Goal: Complete application form: Complete application form

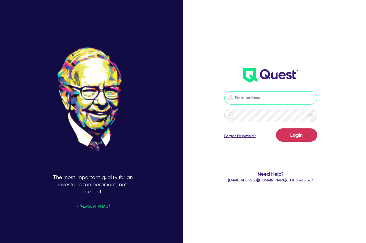
type input "[PERSON_NAME][EMAIL_ADDRESS][DOMAIN_NAME]"
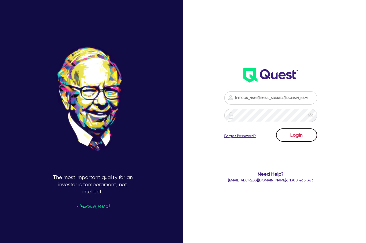
click at [295, 139] on button "Login" at bounding box center [296, 134] width 41 height 13
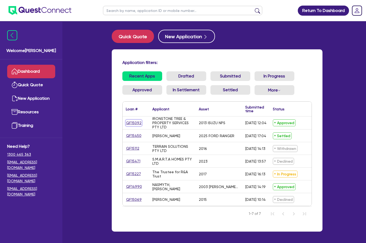
click at [134, 122] on link "QF15092" at bounding box center [134, 123] width 16 height 6
select select "Quest Finance - Own Book"
select select "CARS_AND_LIGHT_TRUCKS"
select select "LIGHT_TRUCKS"
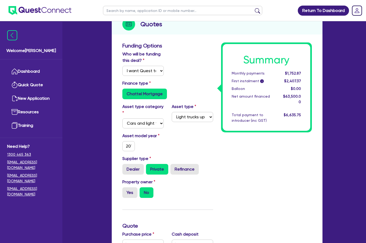
scroll to position [27, 0]
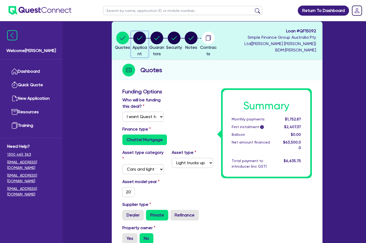
click at [146, 43] on circle "button" at bounding box center [139, 38] width 13 height 13
select select "COMPANY"
select select "FORESTRY"
select select "LOGGING"
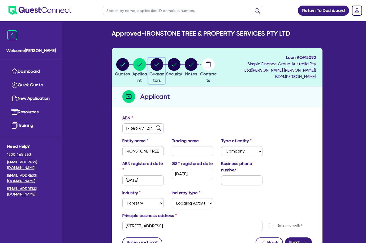
click at [163, 68] on circle "button" at bounding box center [156, 64] width 13 height 13
select select "MR"
select select "QLD"
select select "SINGLE"
select select "CASH"
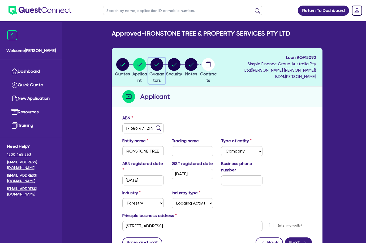
select select "VEHICLE"
select select "EQUIPMENT"
select select "HOUSEHOLD_PERSONAL"
select select "VEHICLE_LOAN"
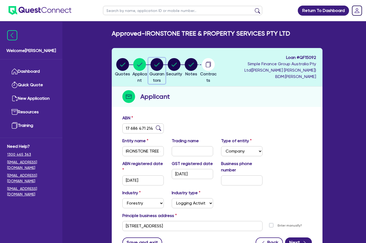
select select "VEHICLE_LOAN"
select select "MR"
select select "QLD"
select select "MARRIED"
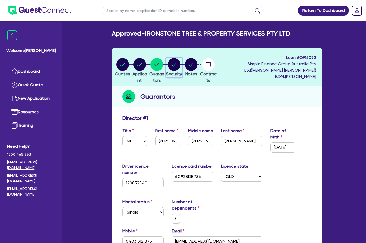
click at [180, 67] on circle "button" at bounding box center [174, 64] width 13 height 13
select select "CARS_AND_LIGHT_TRUCKS"
select select "LIGHT_TRUCKS"
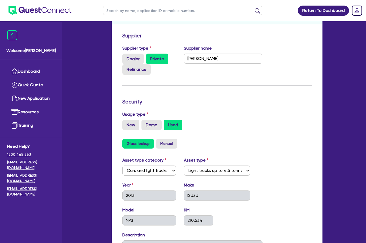
scroll to position [18, 0]
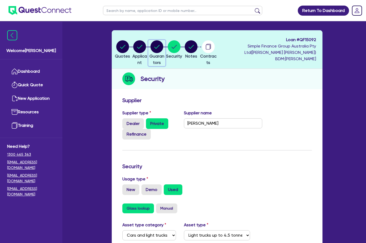
click at [161, 52] on circle "button" at bounding box center [156, 46] width 13 height 13
select select "MR"
select select "QLD"
select select "SINGLE"
select select "CASH"
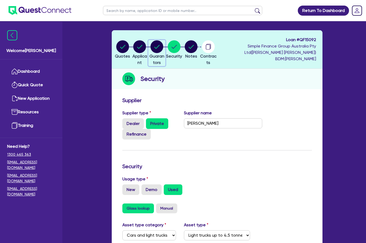
select select "VEHICLE"
select select "EQUIPMENT"
select select "HOUSEHOLD_PERSONAL"
select select "VEHICLE_LOAN"
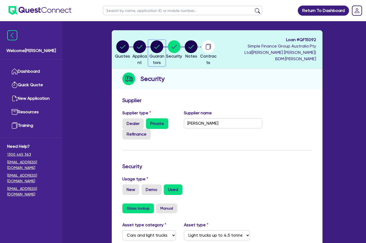
select select "VEHICLE_LOAN"
select select "MR"
select select "QLD"
select select "MARRIED"
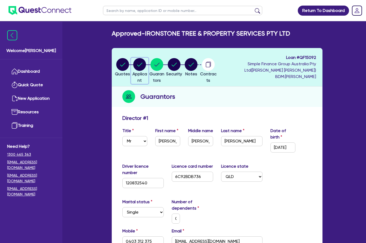
click at [145, 66] on circle "button" at bounding box center [139, 64] width 13 height 13
select select "COMPANY"
select select "FORESTRY"
select select "LOGGING"
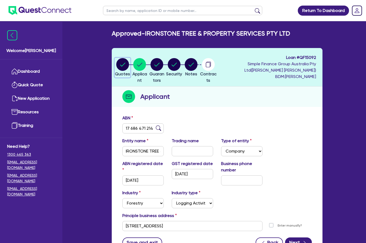
click at [126, 65] on circle "button" at bounding box center [122, 64] width 13 height 13
select select "Quest Finance - Own Book"
select select "CARS_AND_LIGHT_TRUCKS"
select select "LIGHT_TRUCKS"
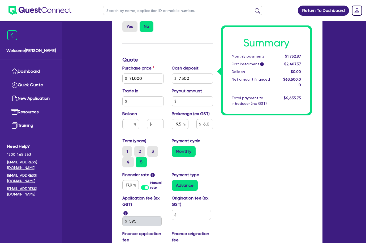
scroll to position [235, 0]
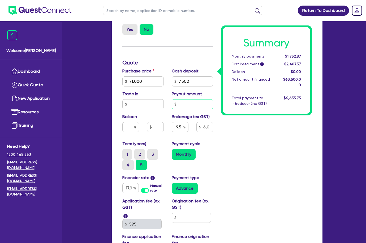
click at [183, 108] on input "text" at bounding box center [192, 104] width 41 height 10
type input "71,000"
type input "7,500"
type input "6,032.5"
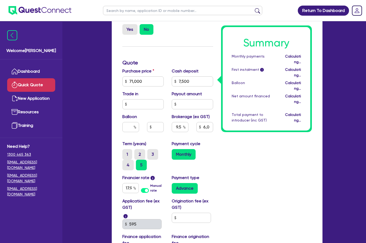
type input "71,000"
type input "7,500"
type input "6,032.5"
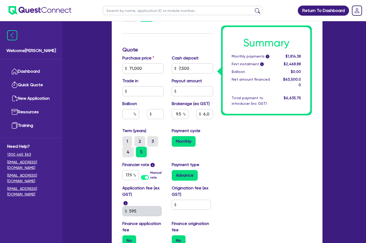
scroll to position [182, 0]
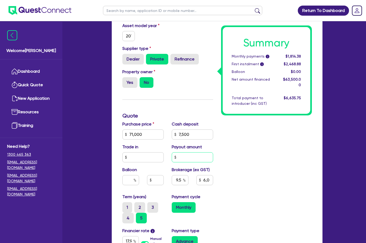
click at [184, 154] on input "text" at bounding box center [192, 157] width 41 height 10
paste input "55,638.14"
type input "71,000"
type input "7,500"
type input "55,638.14"
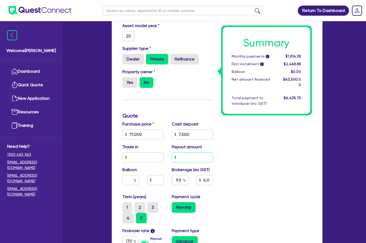
type input "6,032.5"
type input "71,000"
type input "7,500"
type input "11,318.12"
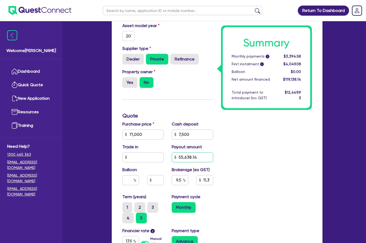
type input "55,638.14"
type input "71,000"
type input "7,500"
type input "11,318.12"
type input "71,000"
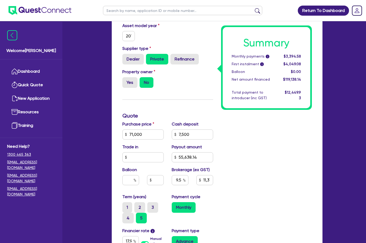
type input "7,500"
type input "11,318.12"
click at [245, 142] on div "Summary Monthly payments i $3,394.58 First instalment i $4,049.08 Balloon $0.00…" at bounding box center [266, 124] width 99 height 384
click at [190, 156] on input "55,638.14" at bounding box center [192, 157] width 41 height 10
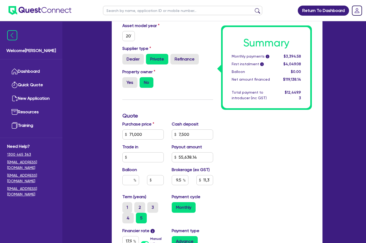
click at [222, 143] on div "Summary Monthly payments i $3,394.58 First instalment i $4,049.08 Balloon $0.00…" at bounding box center [266, 124] width 99 height 384
click at [198, 158] on input "55,638.14" at bounding box center [192, 157] width 41 height 10
type input "71,000"
type input "7,500"
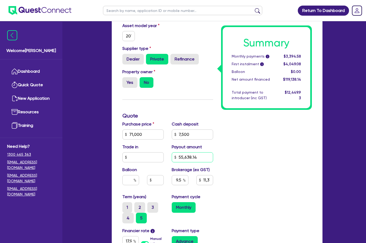
type input "11,318.12"
type input "71,000"
type input "7,500"
type input "6,032.5"
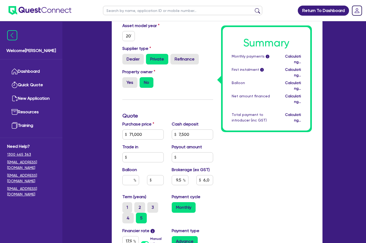
type input "71,000"
type input "7,500"
type input "6,032.5"
type input "71,000"
type input "7,500"
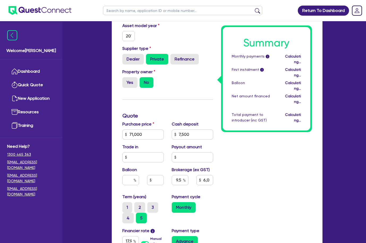
type input "6,032.5"
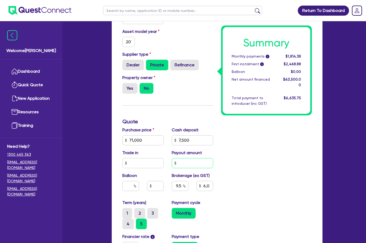
scroll to position [186, 0]
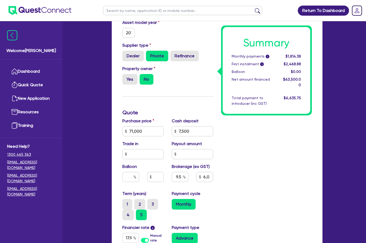
drag, startPoint x: 220, startPoint y: 150, endPoint x: 208, endPoint y: 142, distance: 14.2
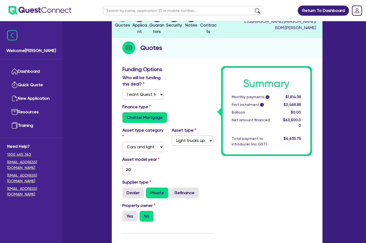
scroll to position [0, 0]
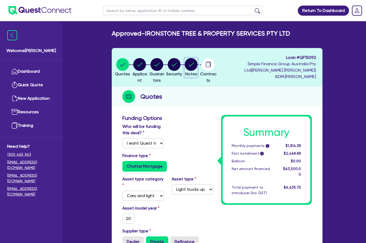
click at [197, 65] on circle "button" at bounding box center [191, 64] width 13 height 13
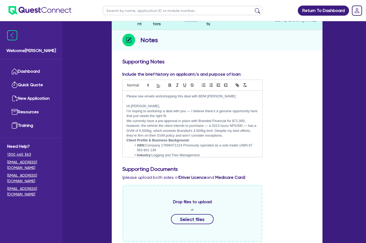
scroll to position [159, 0]
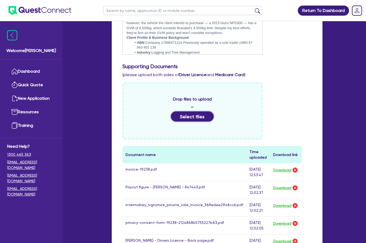
click at [209, 115] on button "Select files" at bounding box center [192, 116] width 43 height 10
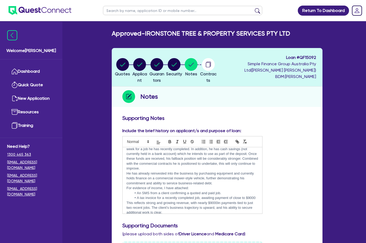
scroll to position [265, 0]
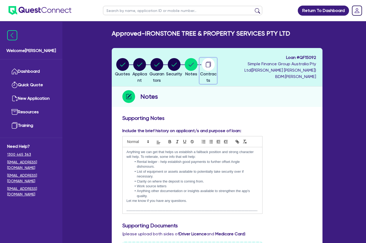
click at [215, 63] on circle "button" at bounding box center [208, 64] width 13 height 13
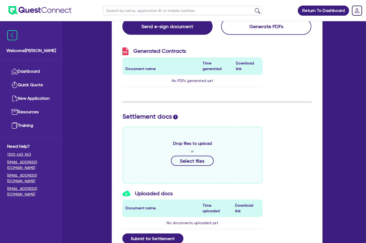
scroll to position [106, 0]
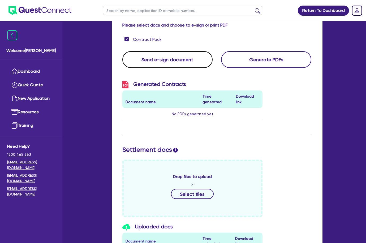
click at [181, 65] on button "Send e-sign document" at bounding box center [167, 59] width 90 height 17
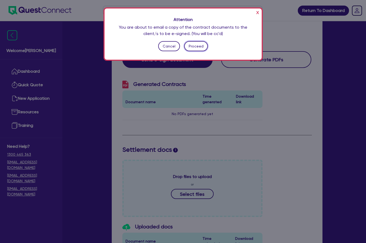
click at [189, 45] on button "Proceed" at bounding box center [196, 46] width 24 height 10
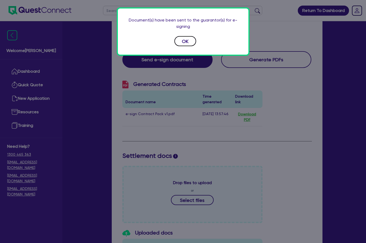
click at [191, 44] on button "OK" at bounding box center [185, 41] width 22 height 10
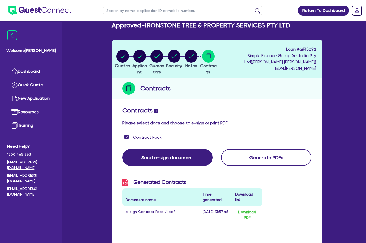
scroll to position [0, 0]
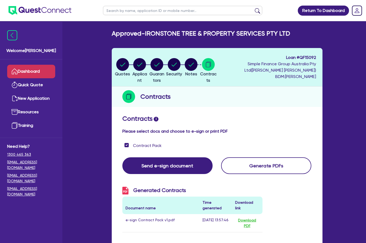
click at [34, 68] on link "Dashboard" at bounding box center [31, 72] width 48 height 14
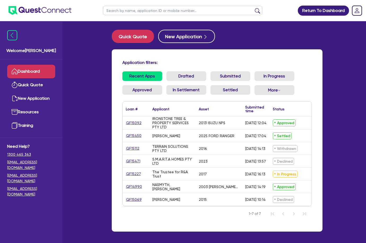
click at [31, 75] on link "Dashboard" at bounding box center [31, 72] width 48 height 14
click at [137, 122] on link "QF15092" at bounding box center [134, 123] width 16 height 6
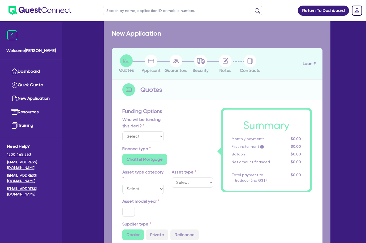
select select "Quest Finance - Own Book"
select select "CARS_AND_LIGHT_TRUCKS"
type input "2013"
radio input "false"
radio input "true"
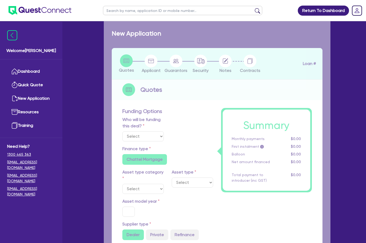
type input "71,000"
type input "7,500"
type input "9.5"
type input "6,032.5"
type input "17.95"
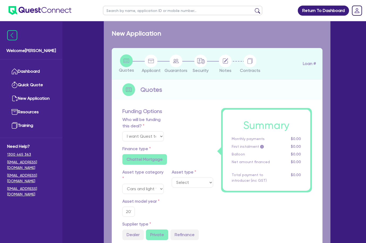
select select "LIGHT_TRUCKS"
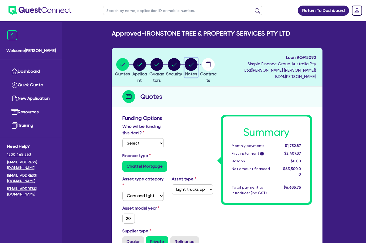
click at [197, 69] on circle "button" at bounding box center [191, 64] width 13 height 13
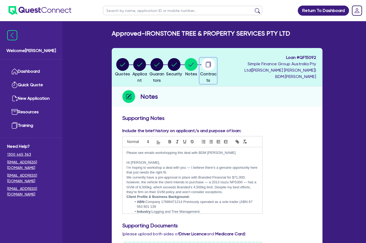
click at [213, 67] on div "button" at bounding box center [208, 64] width 17 height 13
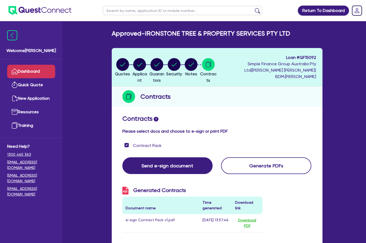
click at [32, 70] on link "Dashboard" at bounding box center [31, 72] width 48 height 14
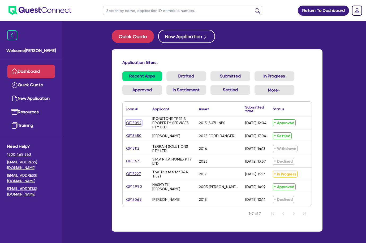
click at [136, 123] on link "QF15092" at bounding box center [134, 123] width 16 height 6
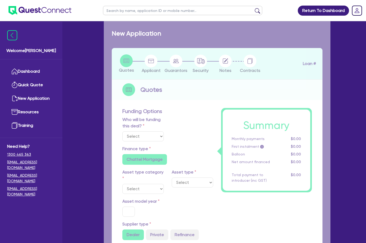
select select "Quest Finance - Own Book"
select select "CARS_AND_LIGHT_TRUCKS"
type input "2013"
radio input "false"
radio input "true"
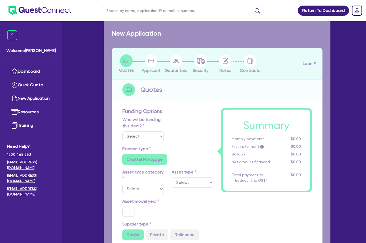
type input "71,000"
type input "7,500"
type input "9.5"
type input "6,032.5"
type input "17.95"
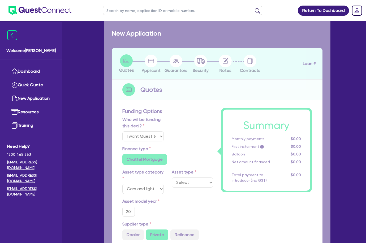
select select "LIGHT_TRUCKS"
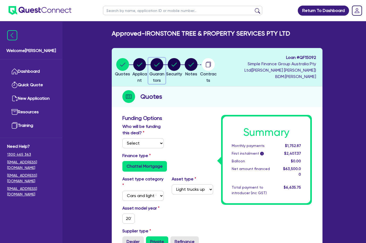
click at [163, 66] on circle "button" at bounding box center [156, 64] width 13 height 13
select select "MR"
select select "QLD"
select select "SINGLE"
select select "CASH"
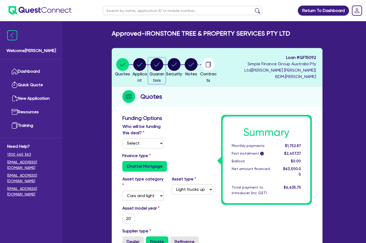
select select "VEHICLE"
select select "EQUIPMENT"
select select "HOUSEHOLD_PERSONAL"
select select "VEHICLE_LOAN"
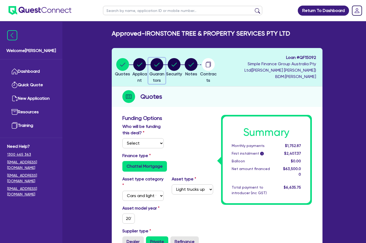
select select "VEHICLE_LOAN"
select select "MR"
select select "QLD"
select select "MARRIED"
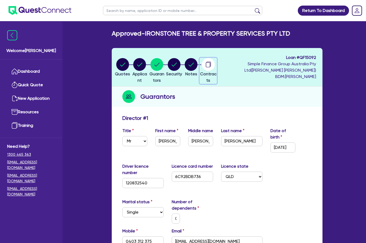
click at [210, 63] on icon "button" at bounding box center [208, 64] width 4 height 5
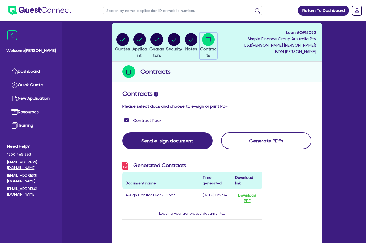
scroll to position [53, 0]
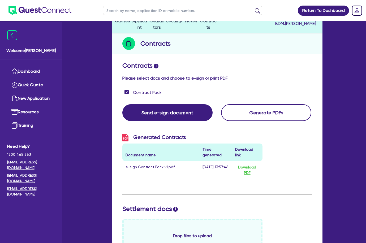
click at [158, 168] on td "e-sign Contract Pack v1.pdf" at bounding box center [160, 170] width 77 height 18
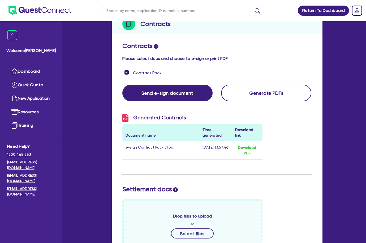
scroll to position [106, 0]
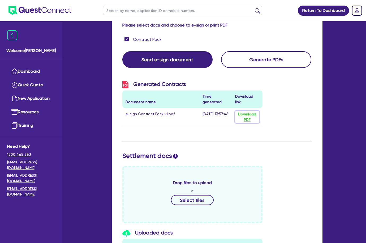
click at [246, 114] on button "Download PDF" at bounding box center [247, 117] width 24 height 12
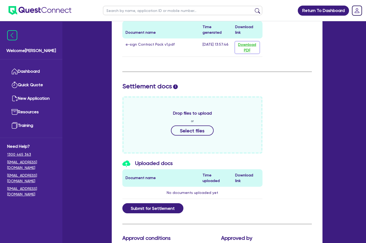
scroll to position [209, 0]
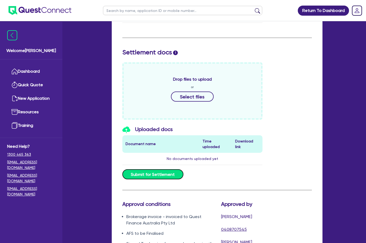
click at [163, 169] on button "Submit for Settlement" at bounding box center [152, 174] width 61 height 10
